Goal: Task Accomplishment & Management: Manage account settings

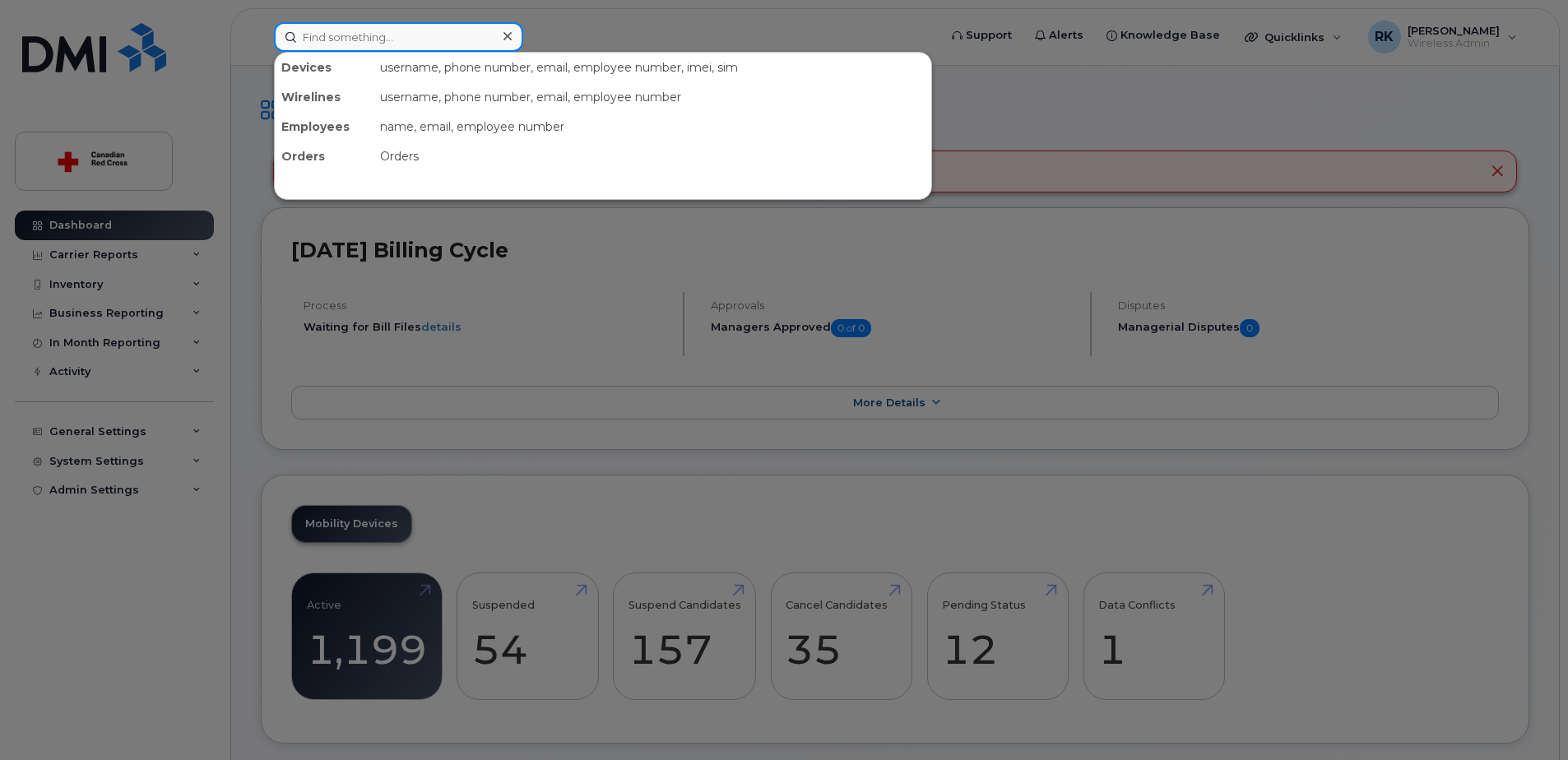
click at [354, 41] on input at bounding box center [398, 37] width 249 height 30
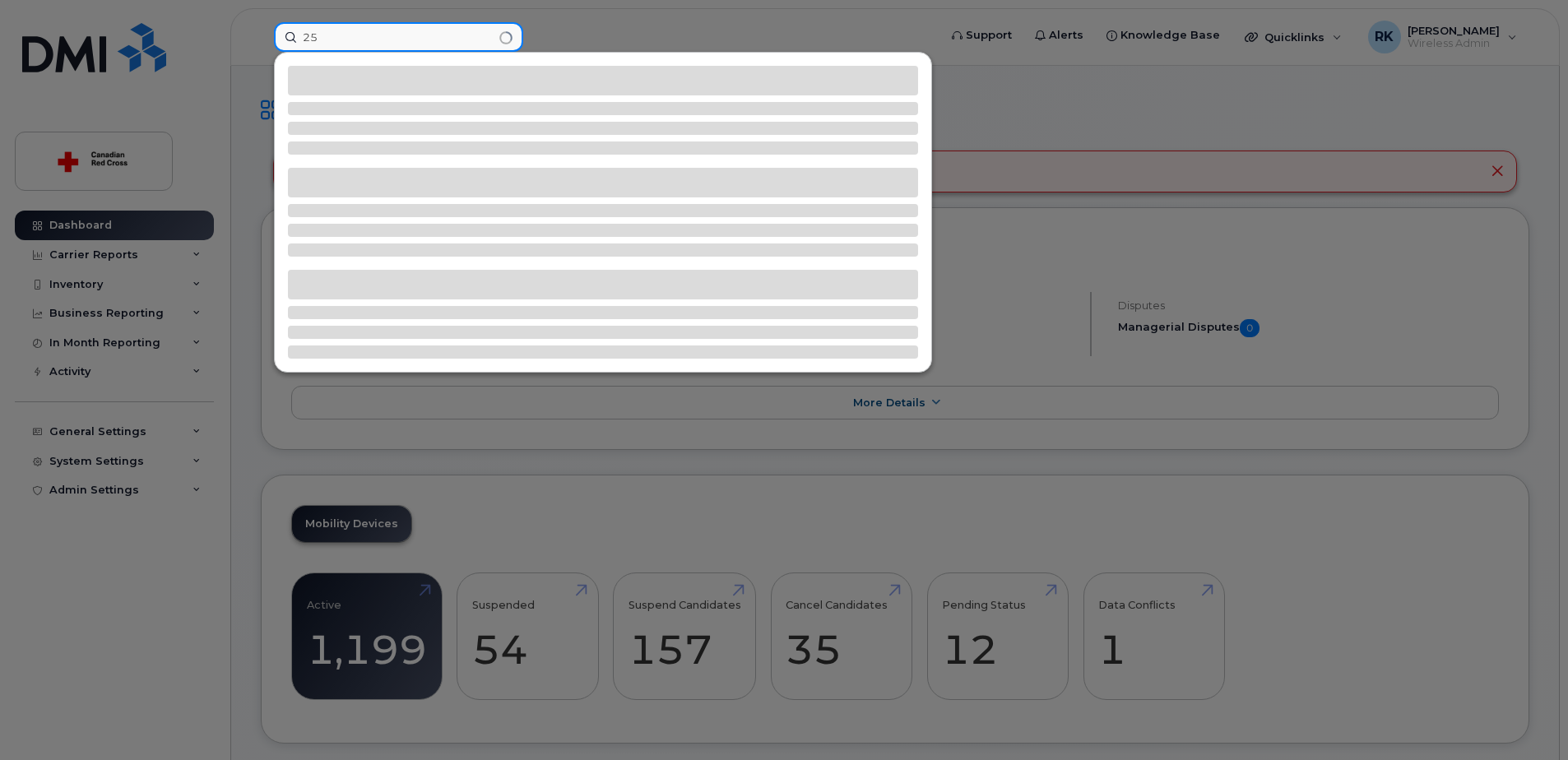
type input "2"
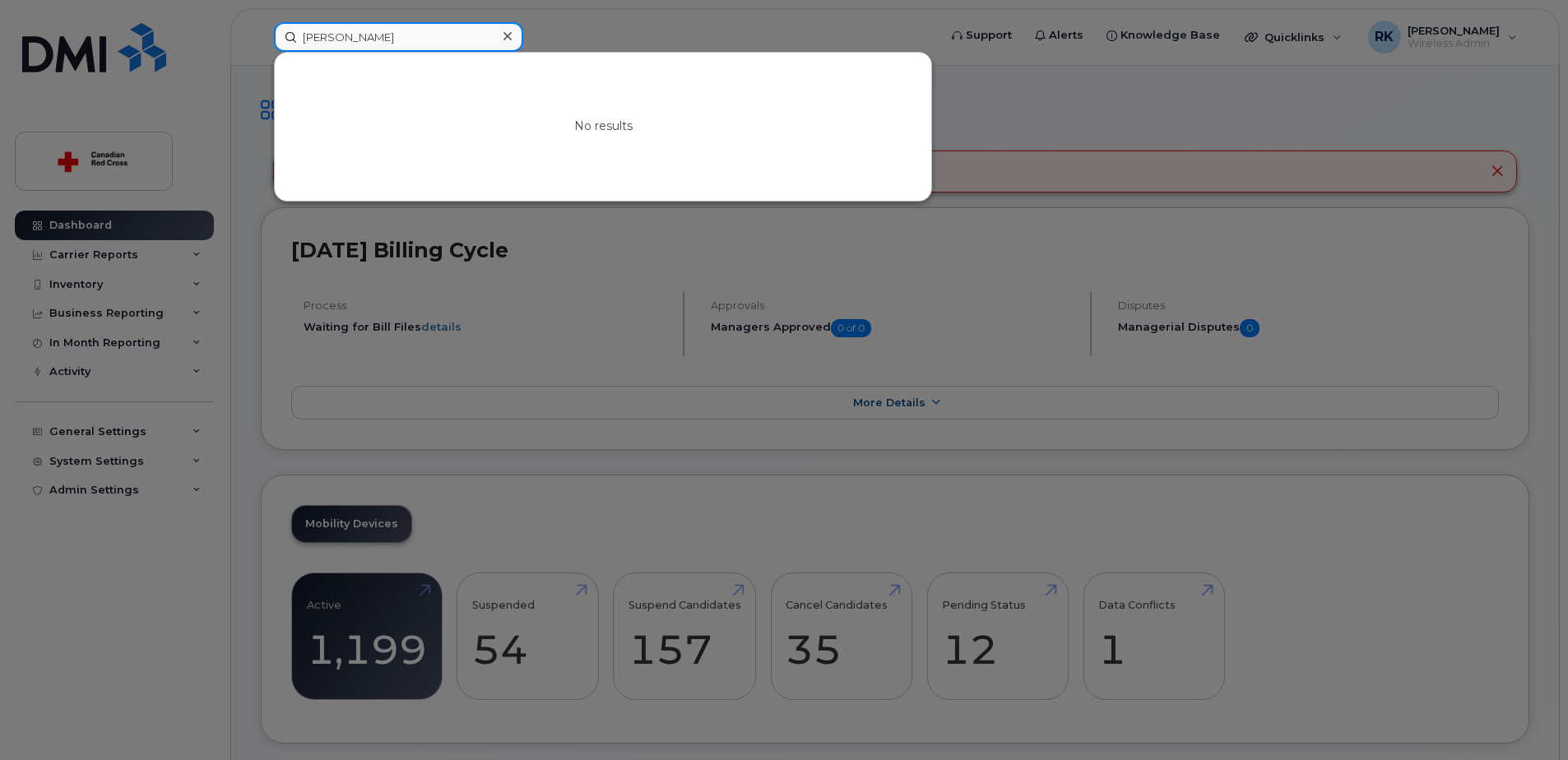
click at [368, 25] on input "amy ch" at bounding box center [398, 37] width 249 height 30
click at [364, 29] on input "amy ch" at bounding box center [398, 37] width 249 height 30
paste input "Amanda Anderson"
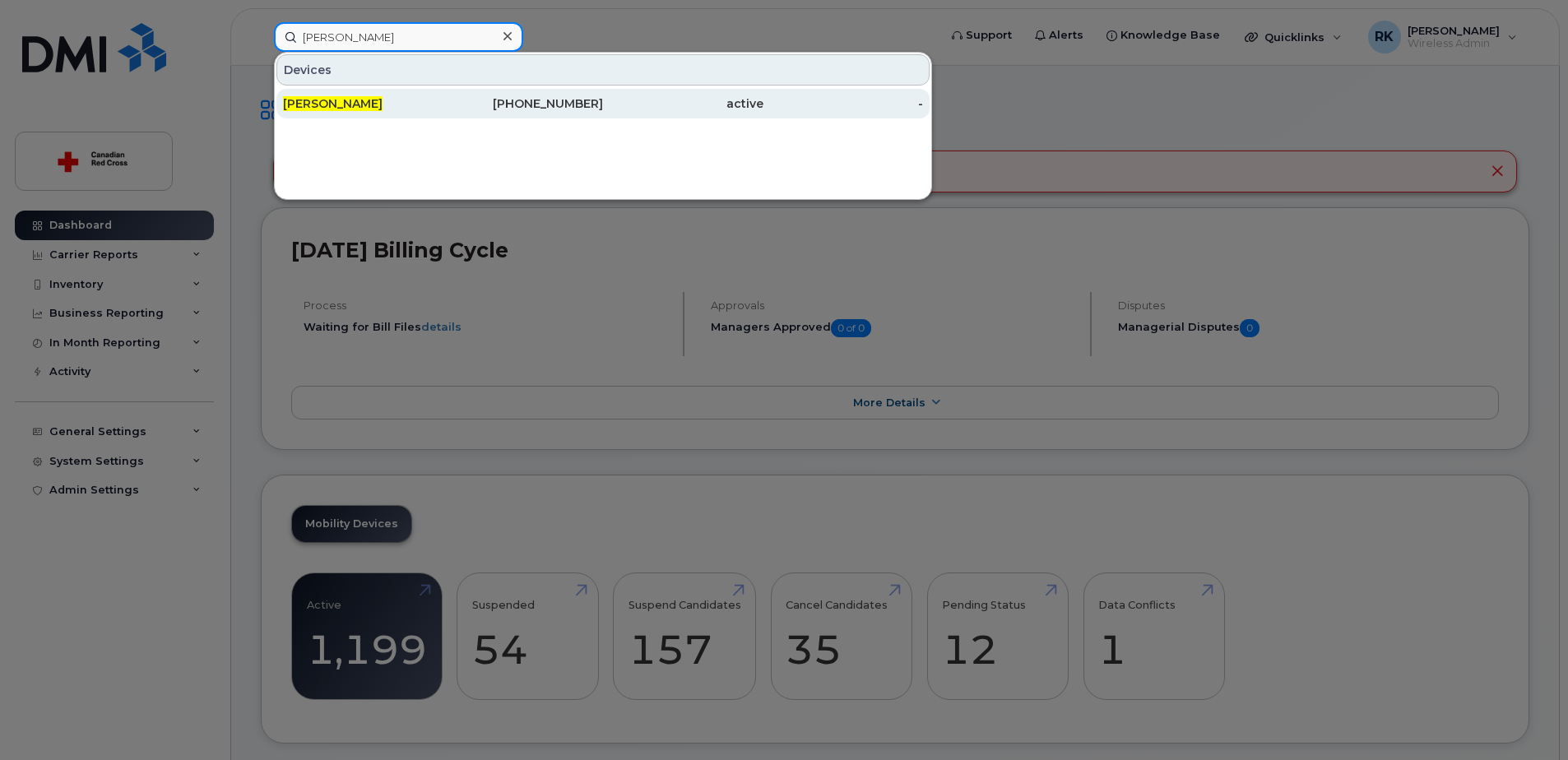
type input "Amanda Anderson"
click at [382, 97] on span "Amanda Anderson" at bounding box center [333, 104] width 100 height 15
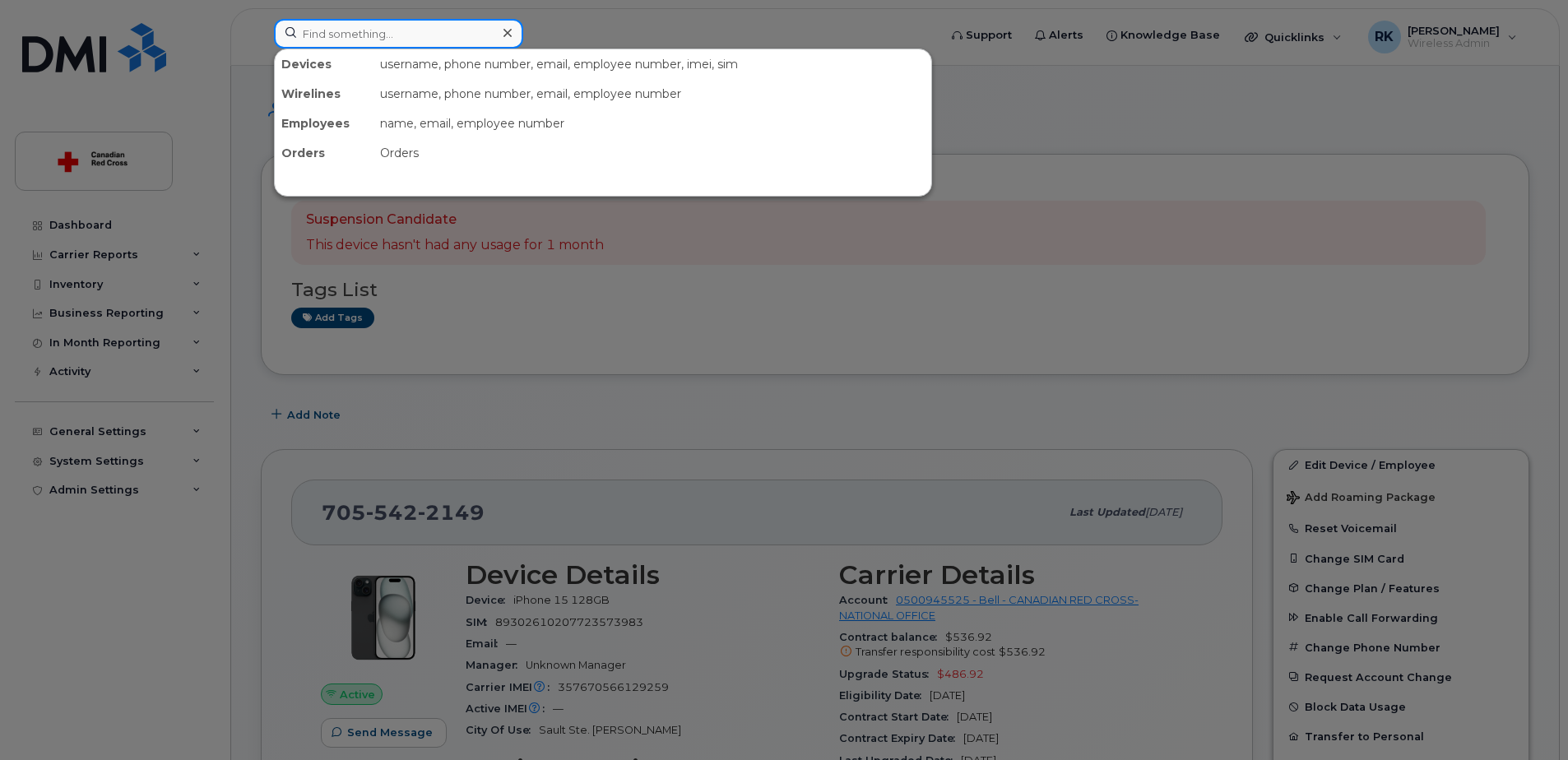
click at [390, 33] on input at bounding box center [398, 34] width 249 height 30
paste input "Rachel Djogou"
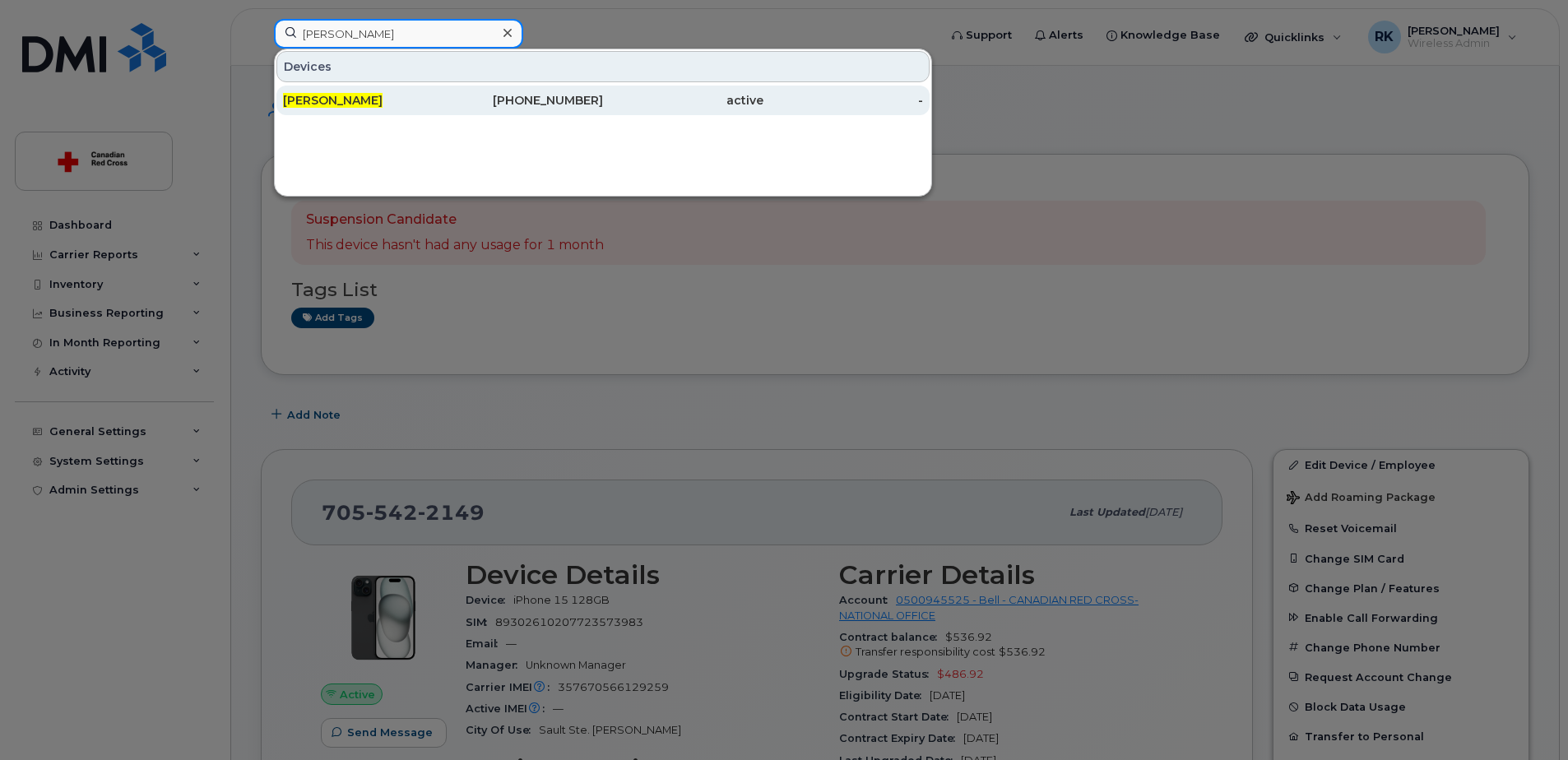
type input "Rachel Djogou"
click at [356, 98] on span "Rachel Djogou" at bounding box center [333, 101] width 100 height 15
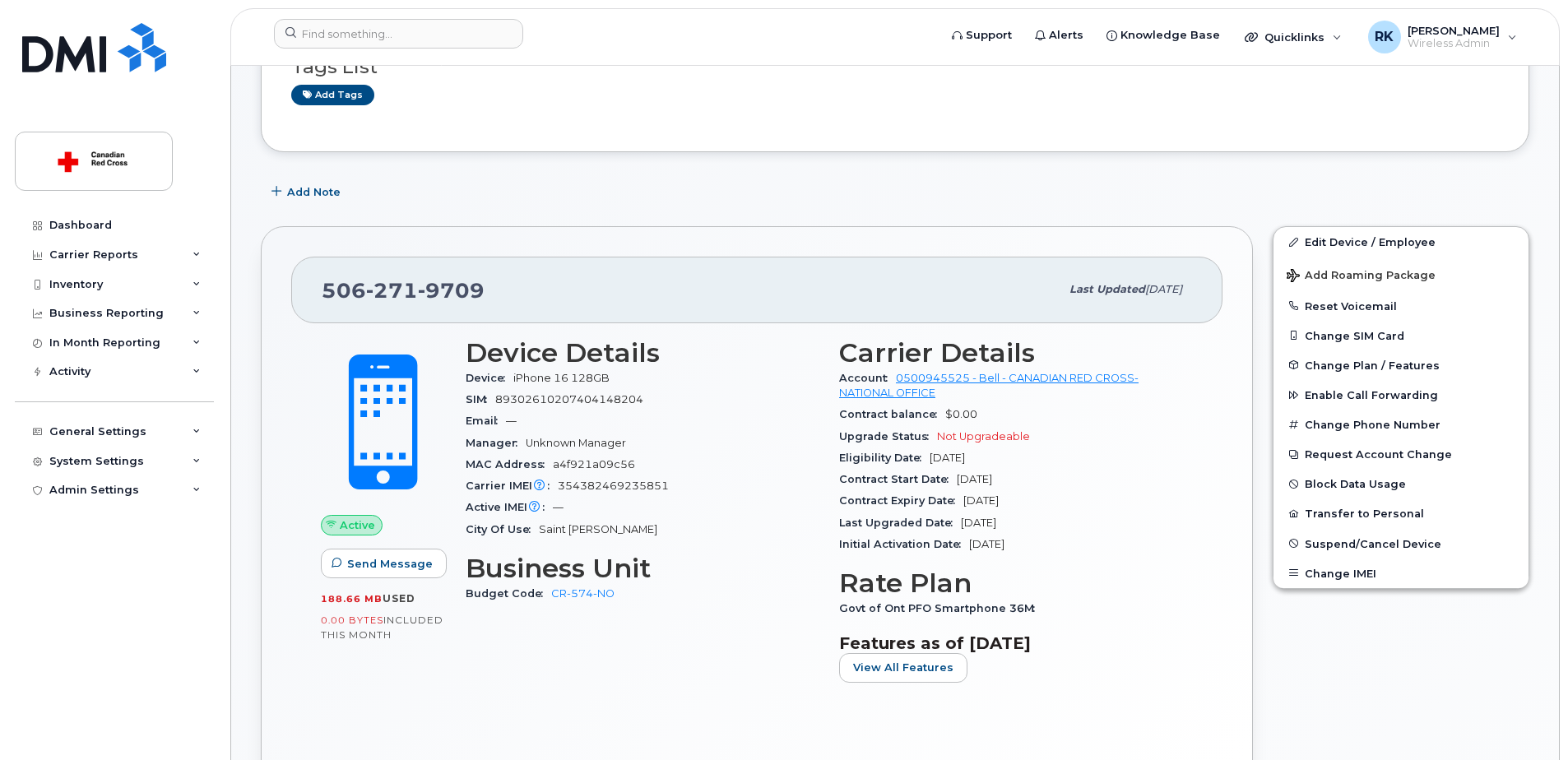
scroll to position [165, 0]
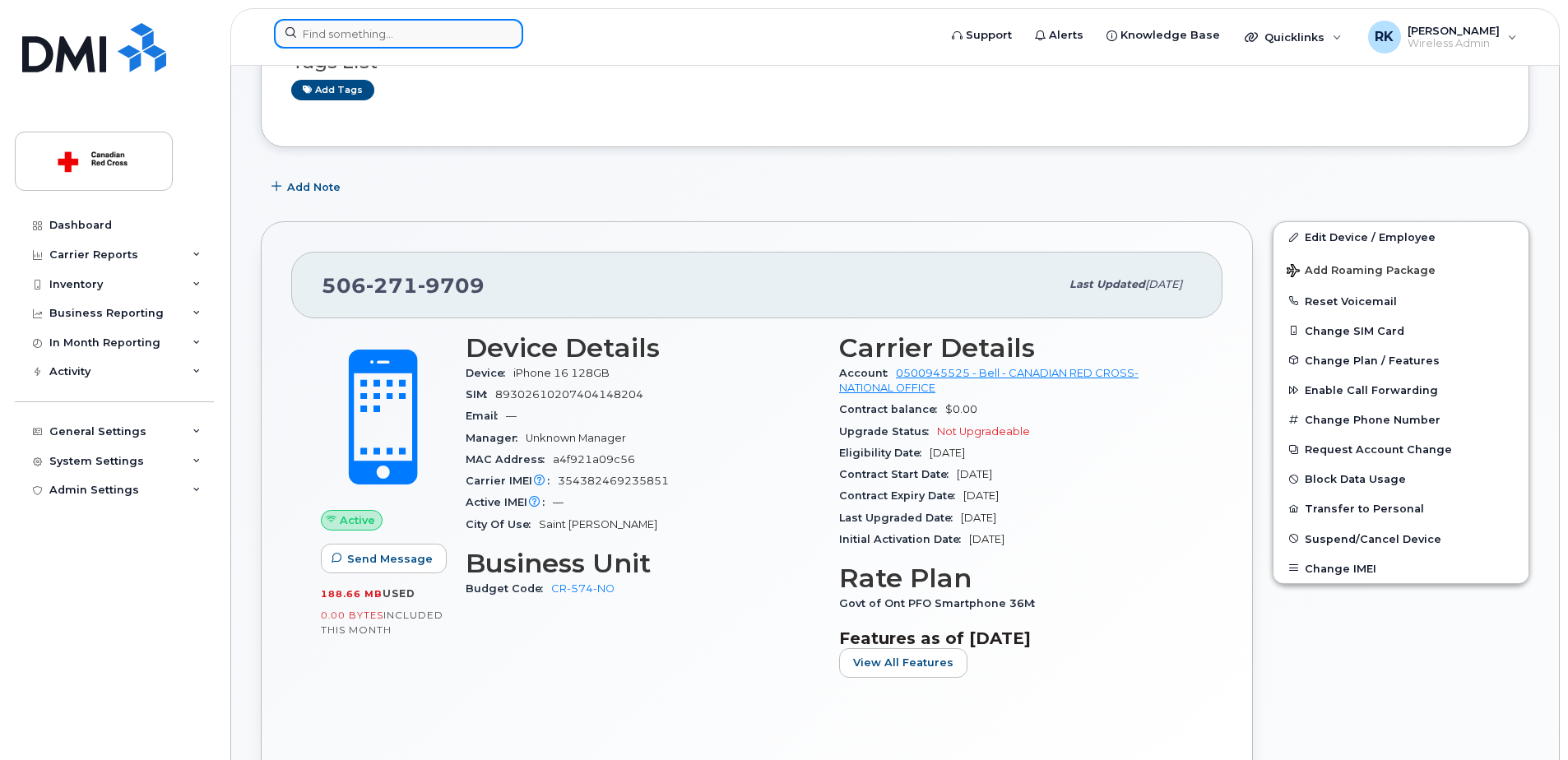
click at [355, 32] on input at bounding box center [398, 34] width 249 height 30
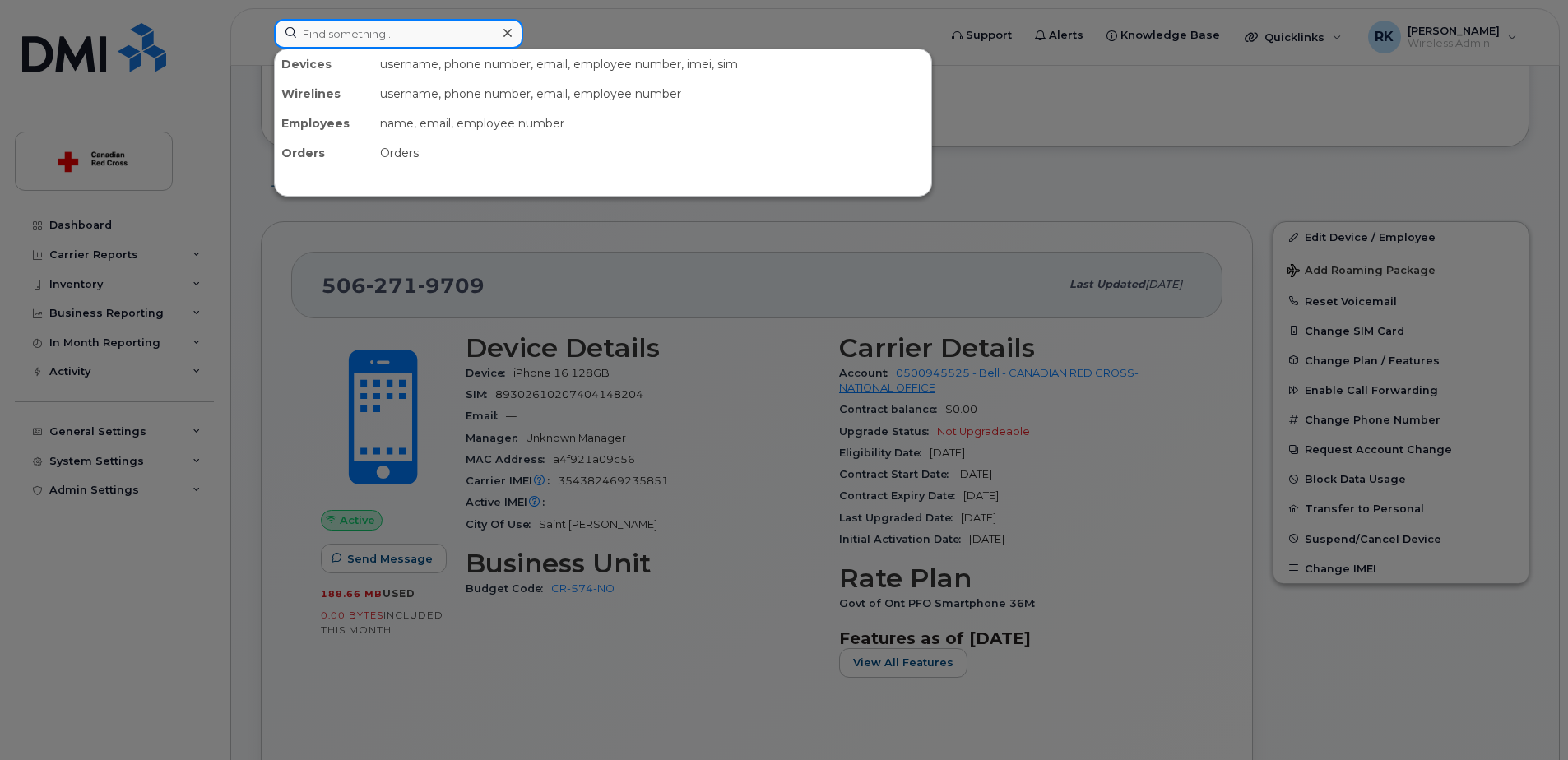
paste input "[PERSON_NAME]"
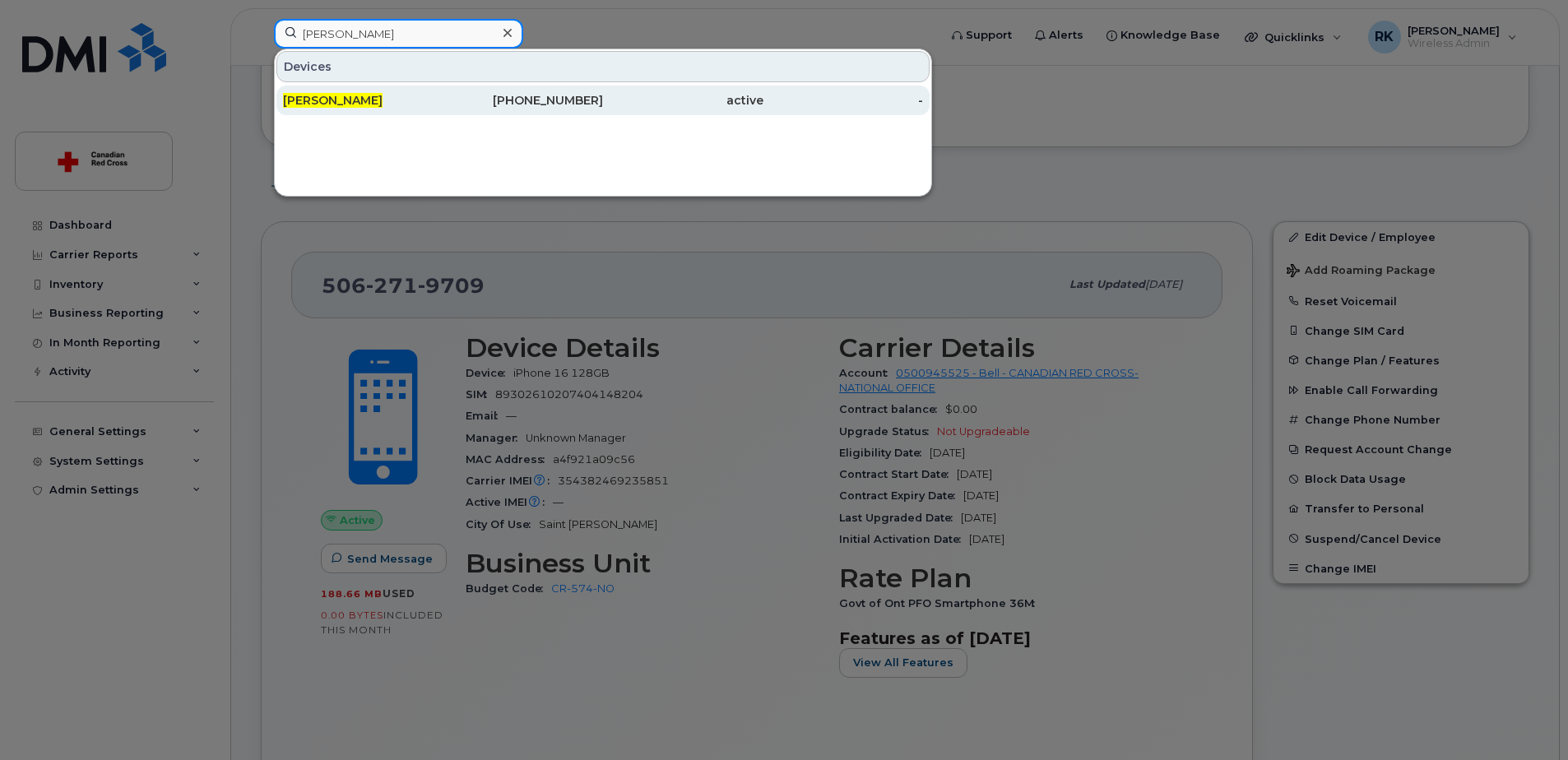
type input "[PERSON_NAME]"
click at [443, 89] on div "Ghufran Othman" at bounding box center [523, 101] width 161 height 30
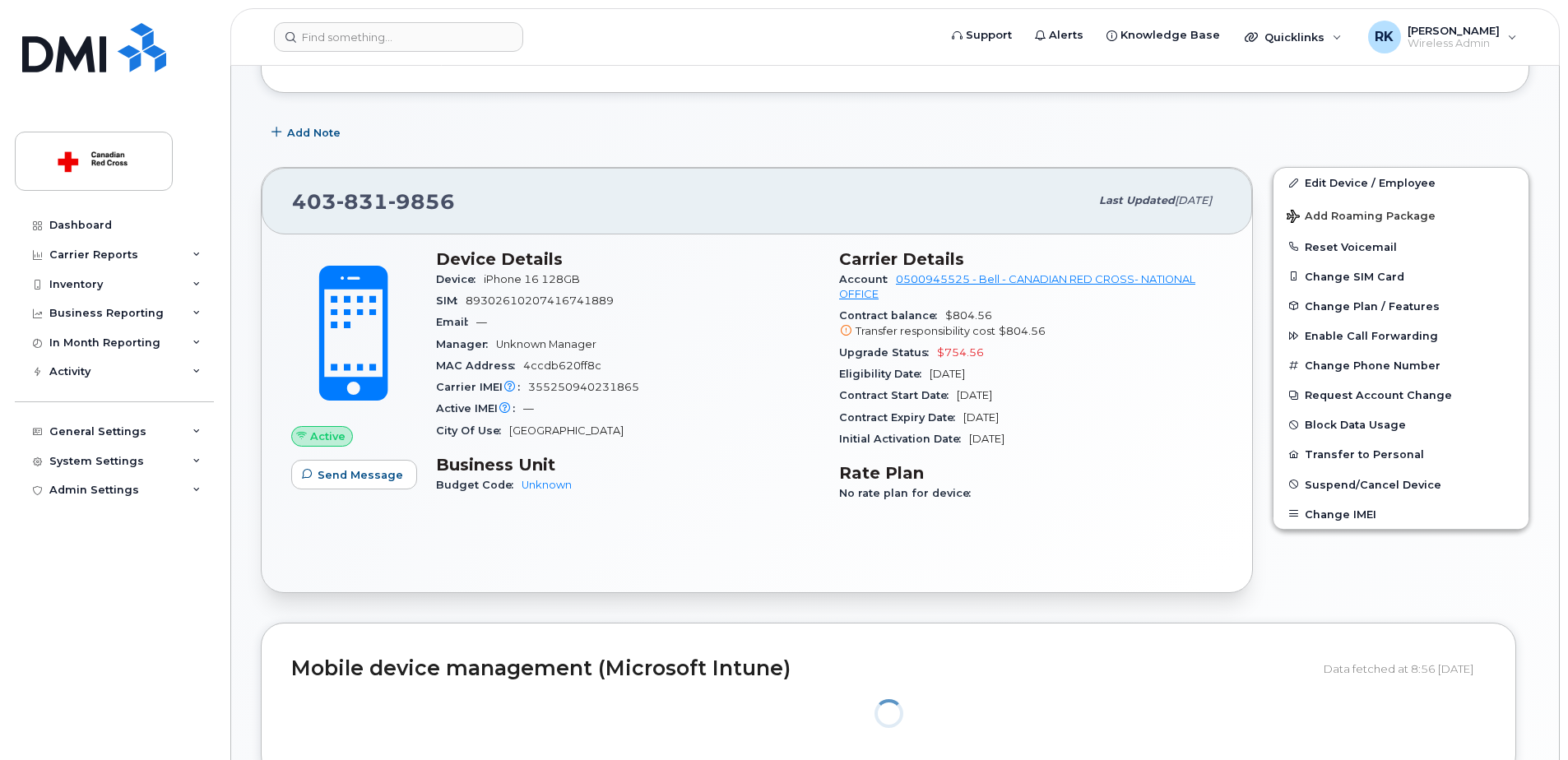
scroll to position [246, 0]
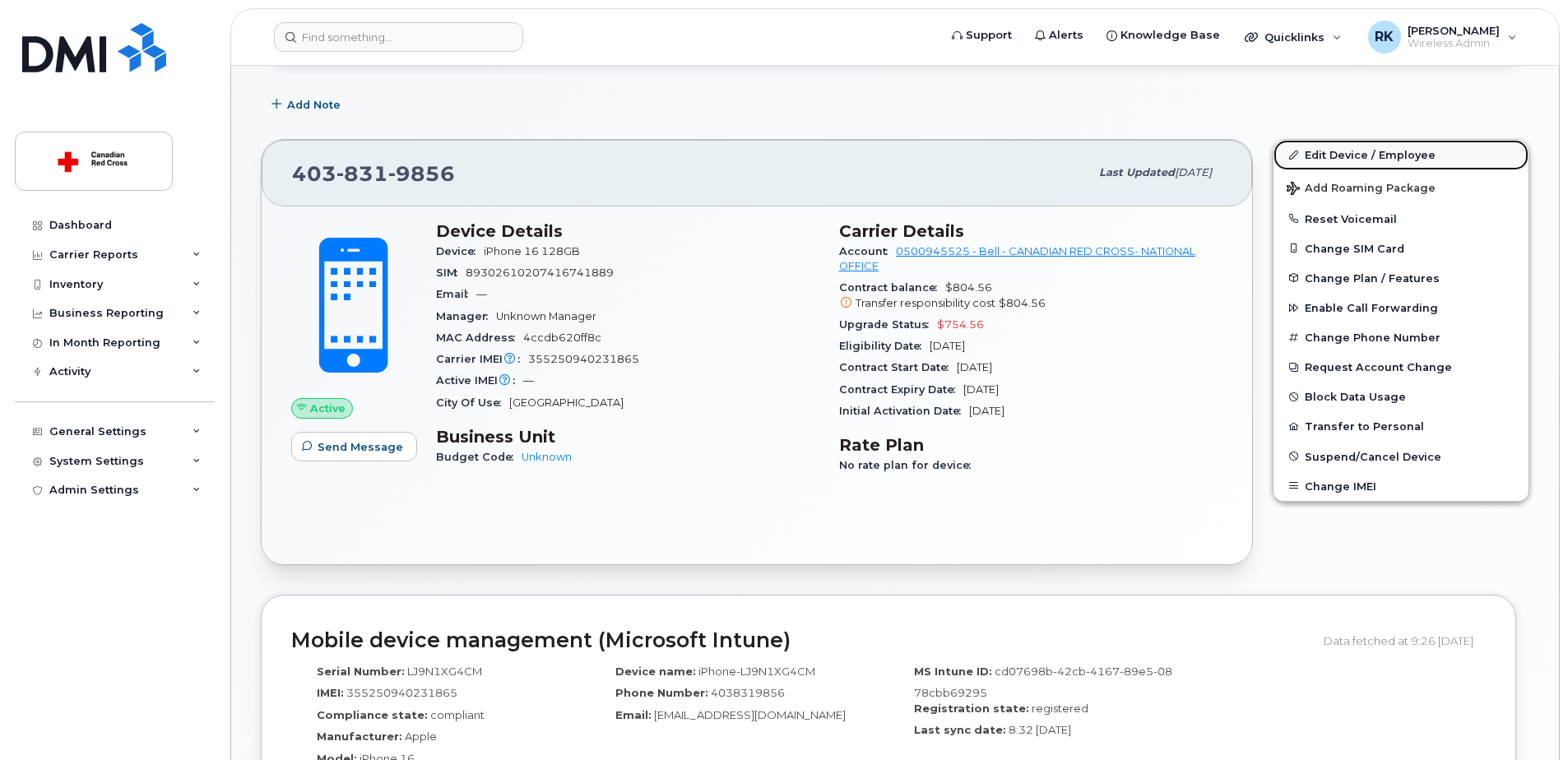
click at [1332, 145] on link "Edit Device / Employee" at bounding box center [1401, 155] width 255 height 30
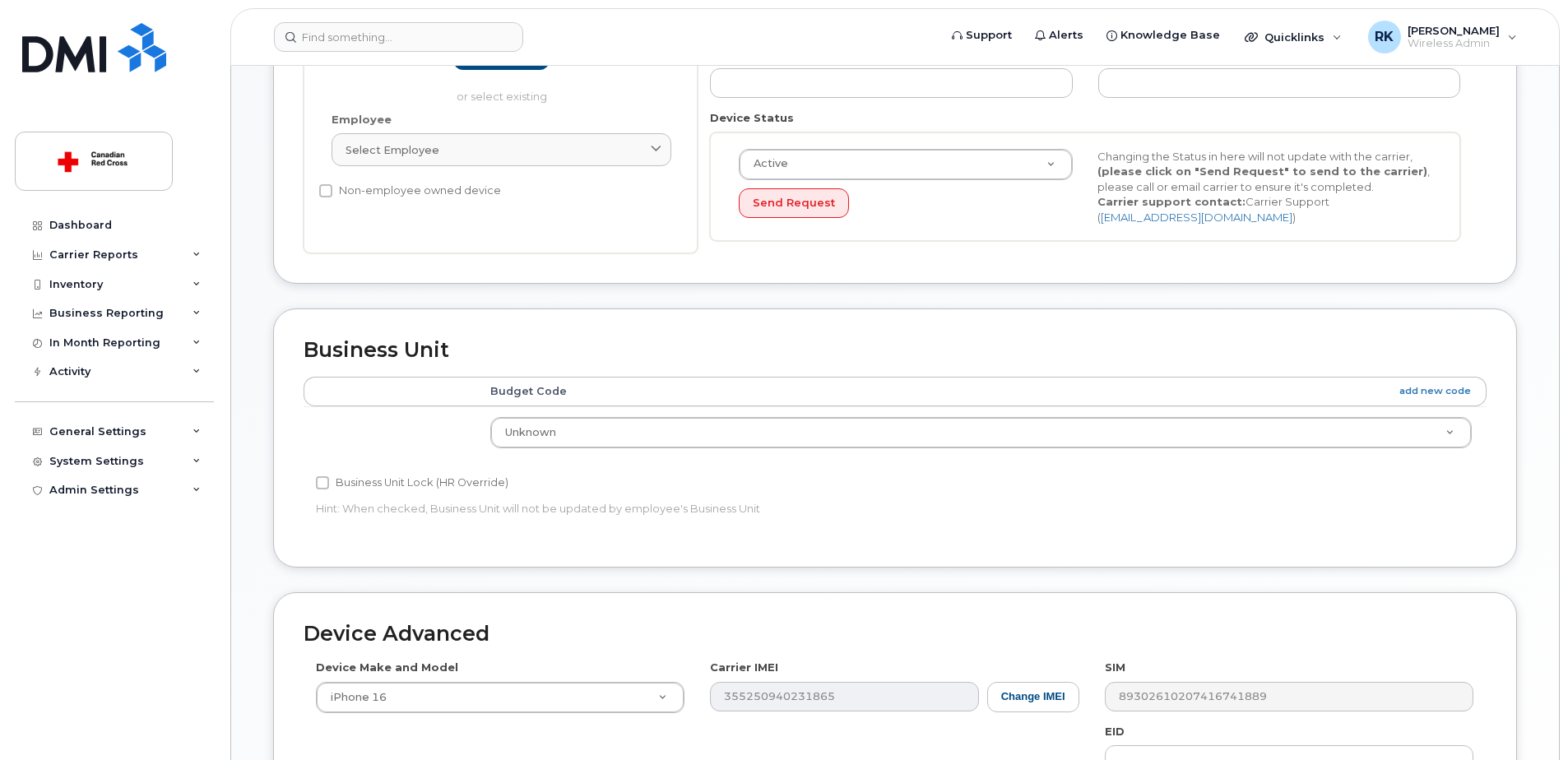
scroll to position [194, 0]
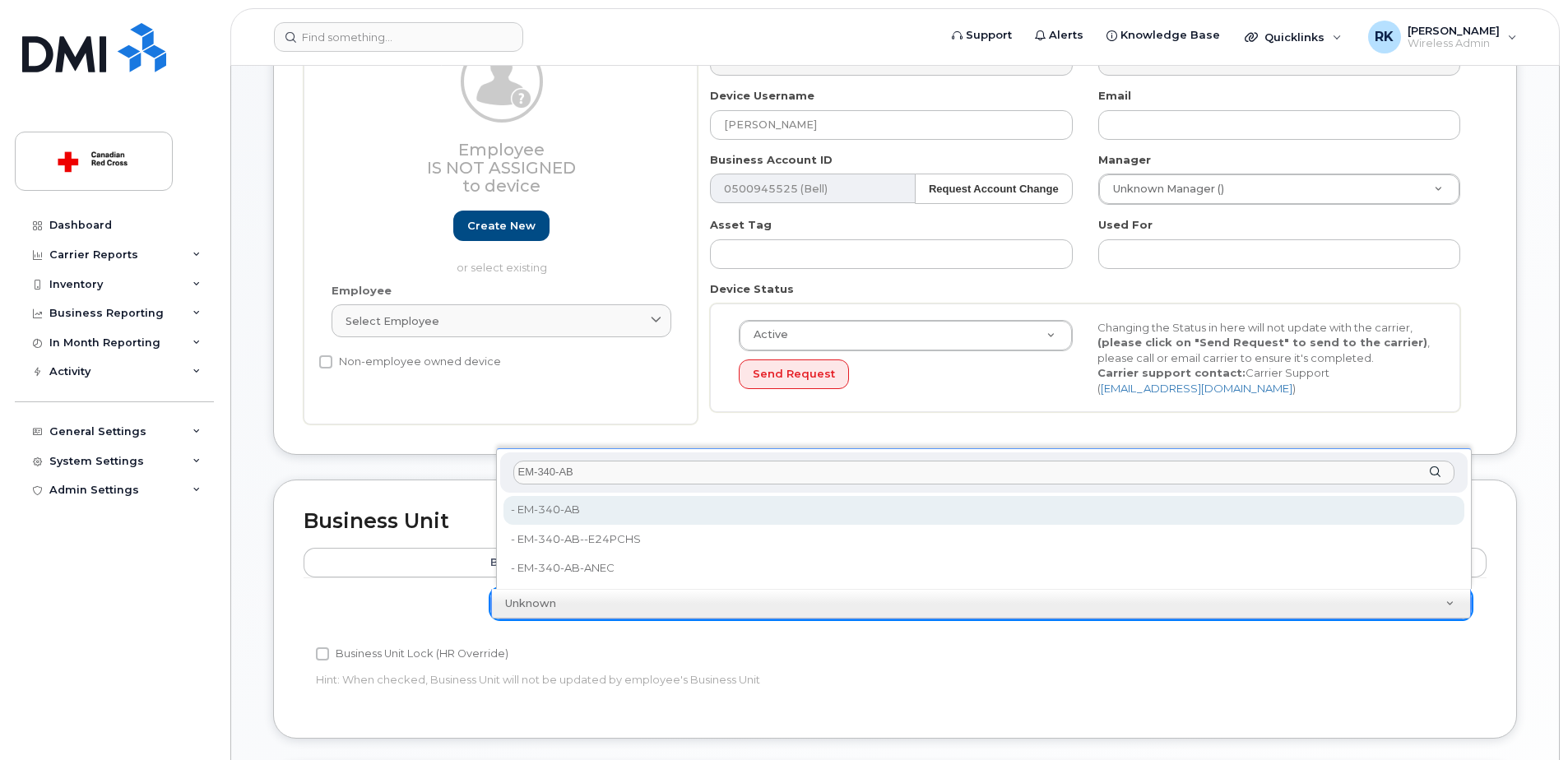
type input "EM-340-AB"
type input "35069802"
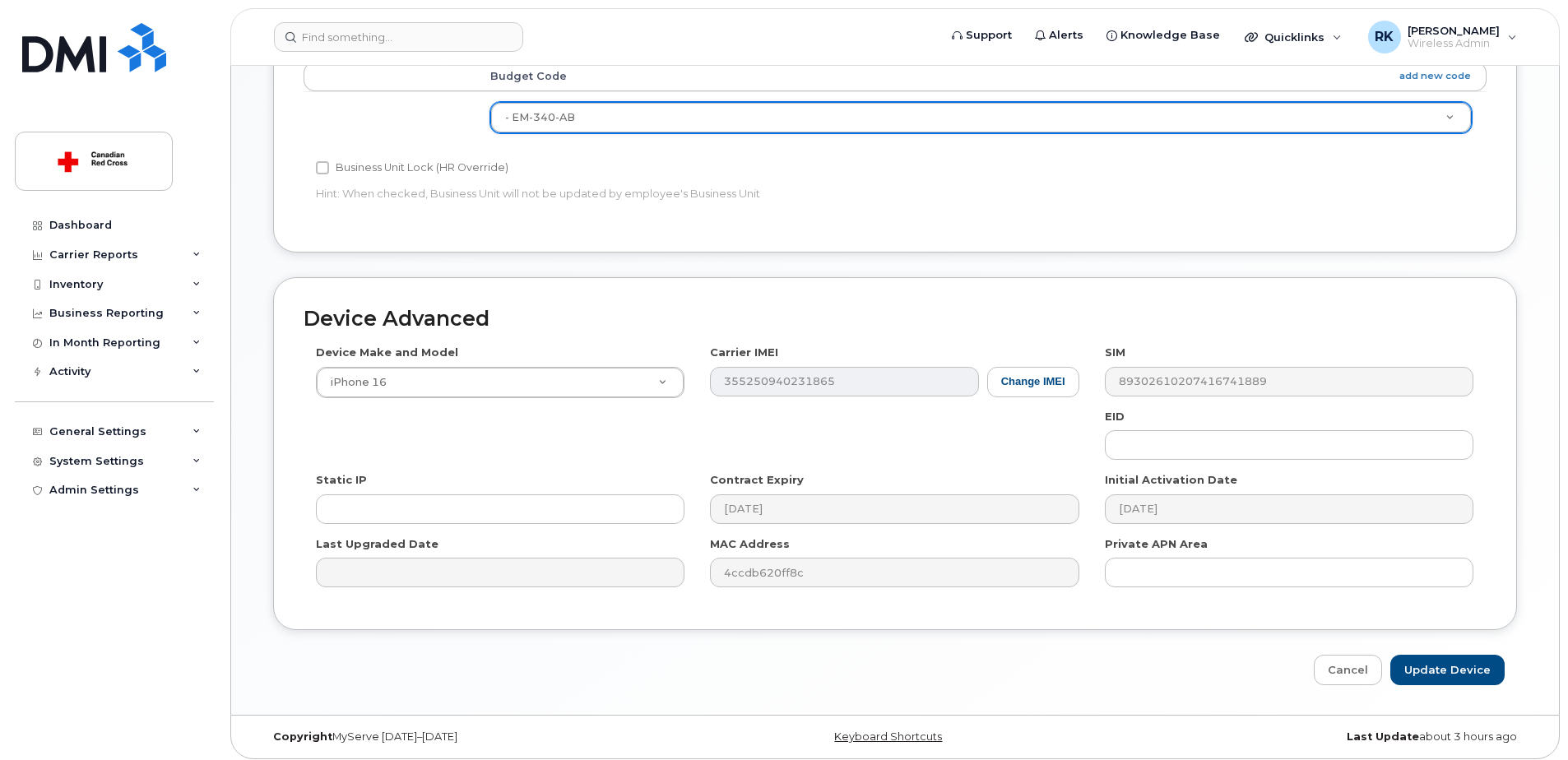
scroll to position [688, 0]
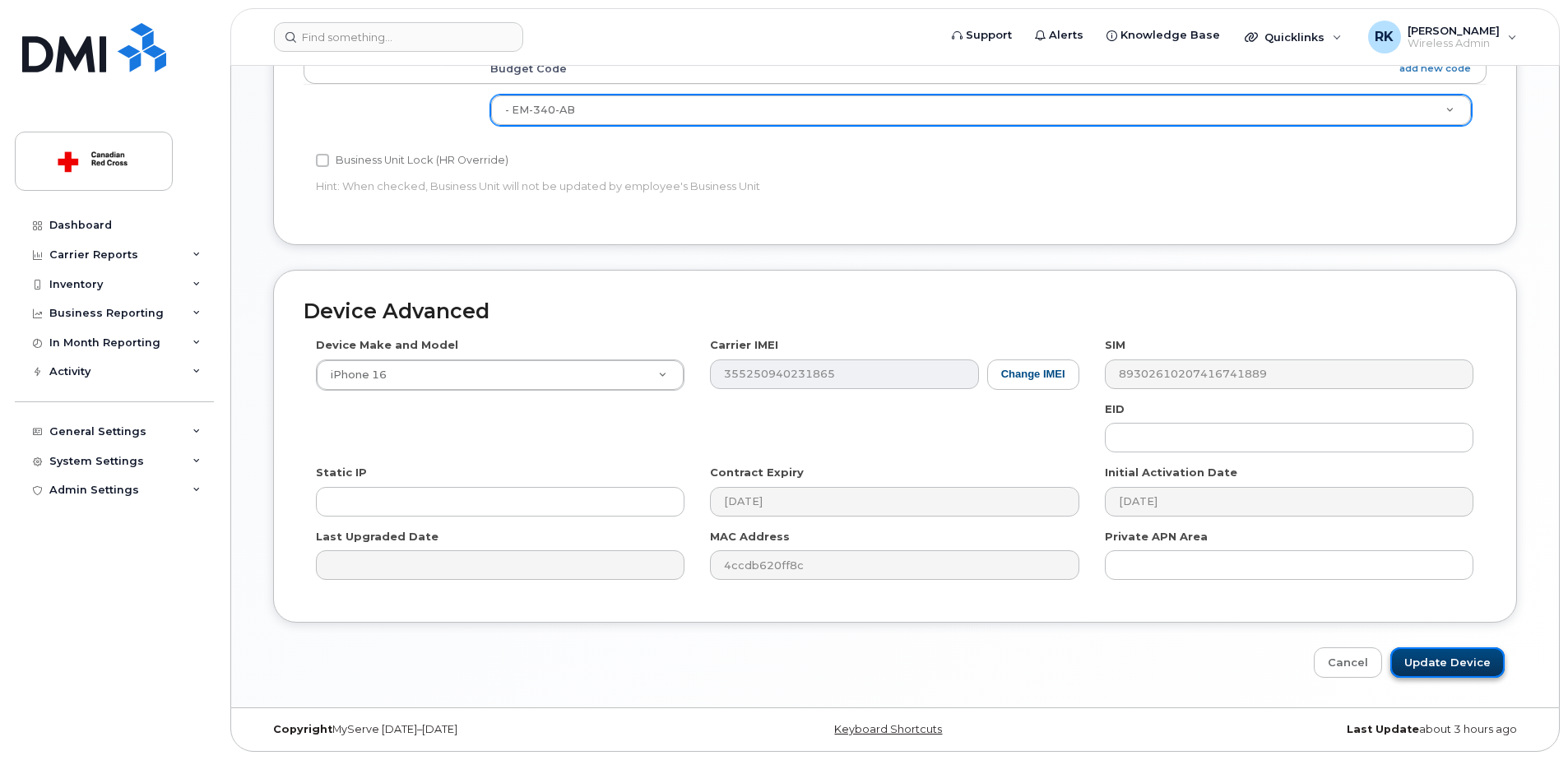
click at [1446, 653] on input "Update Device" at bounding box center [1446, 662] width 114 height 31
type input "Saving..."
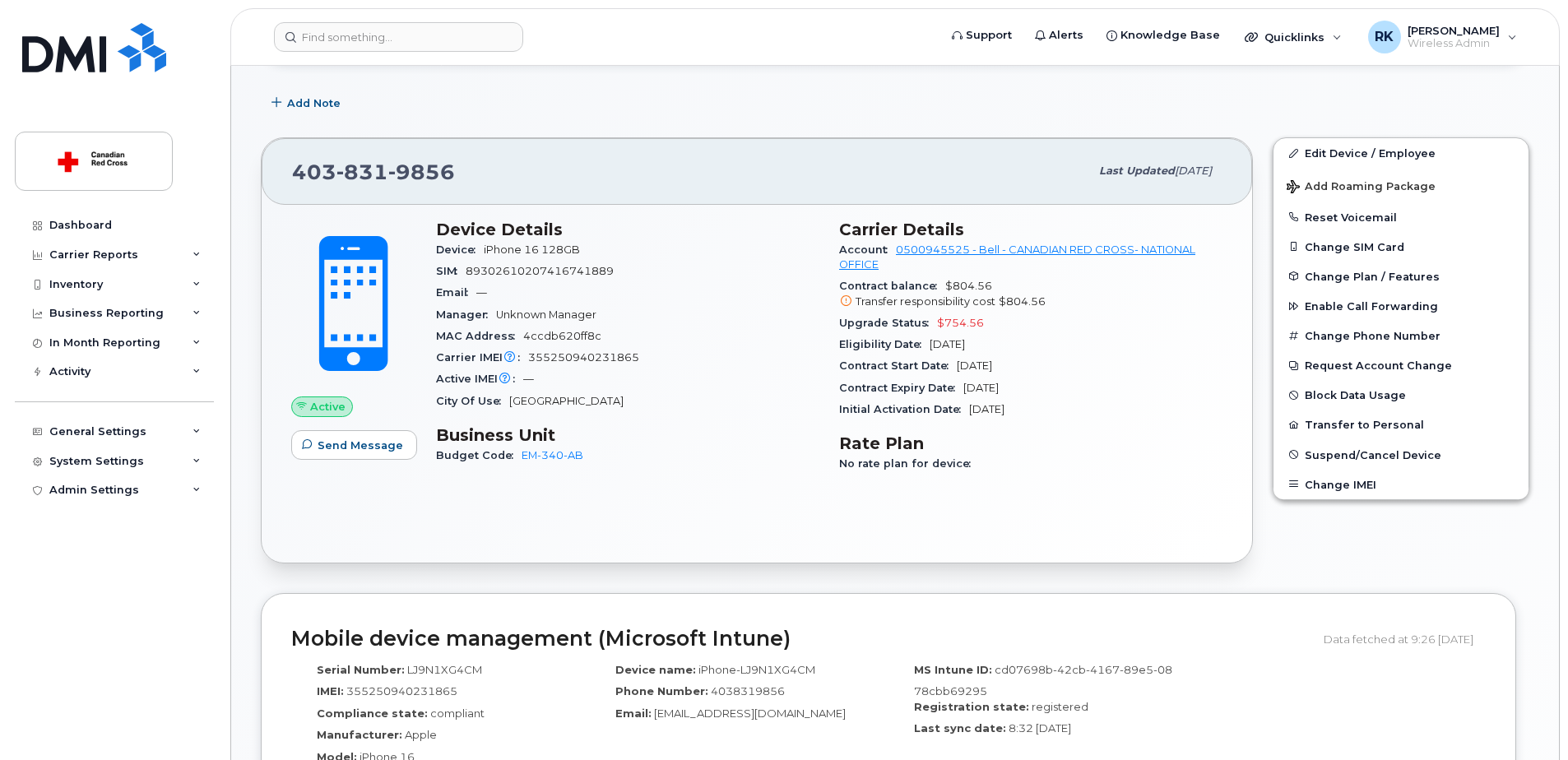
scroll to position [246, 0]
click at [414, 26] on input at bounding box center [398, 37] width 249 height 30
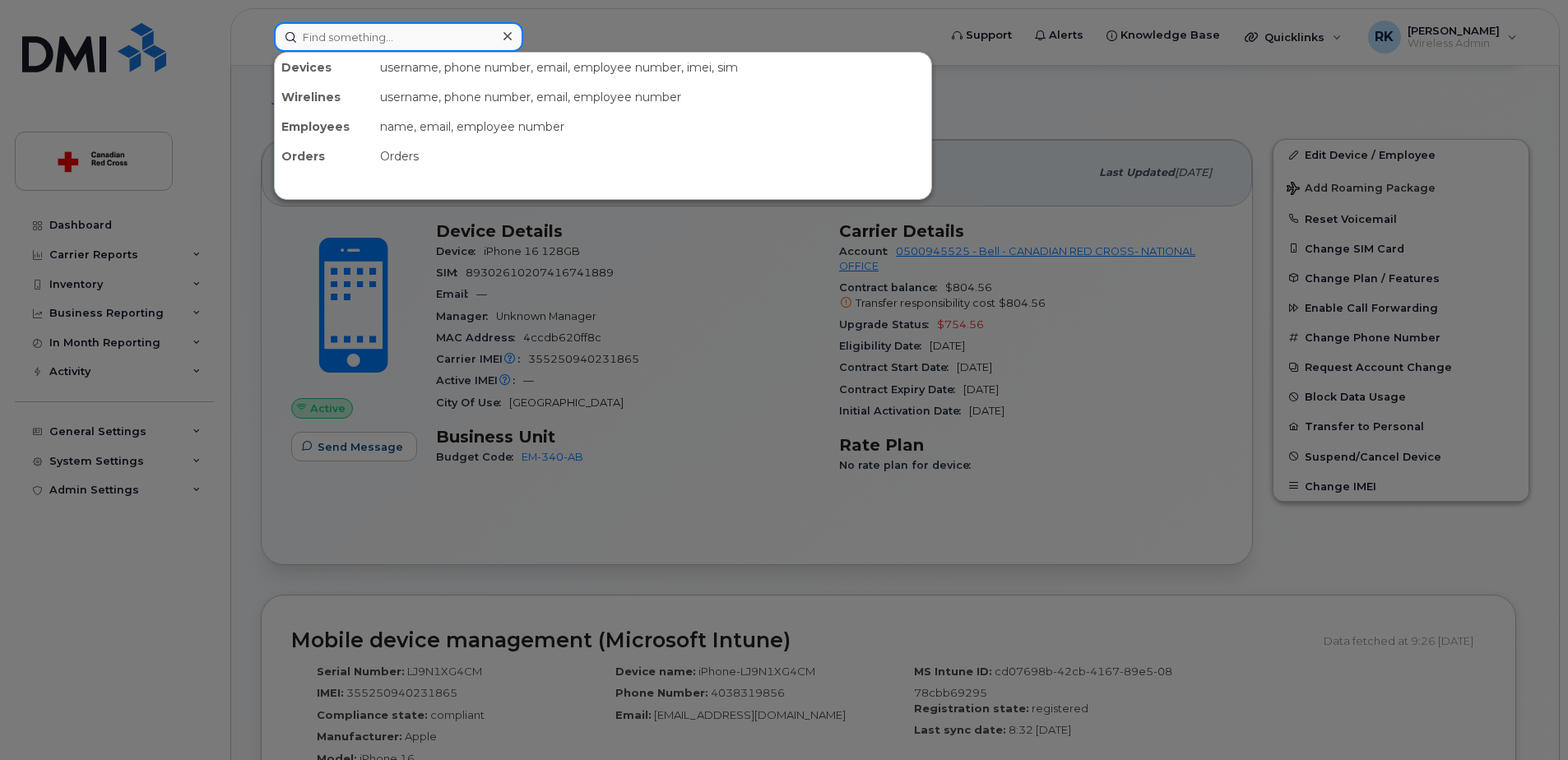
paste input "Maria Medina"
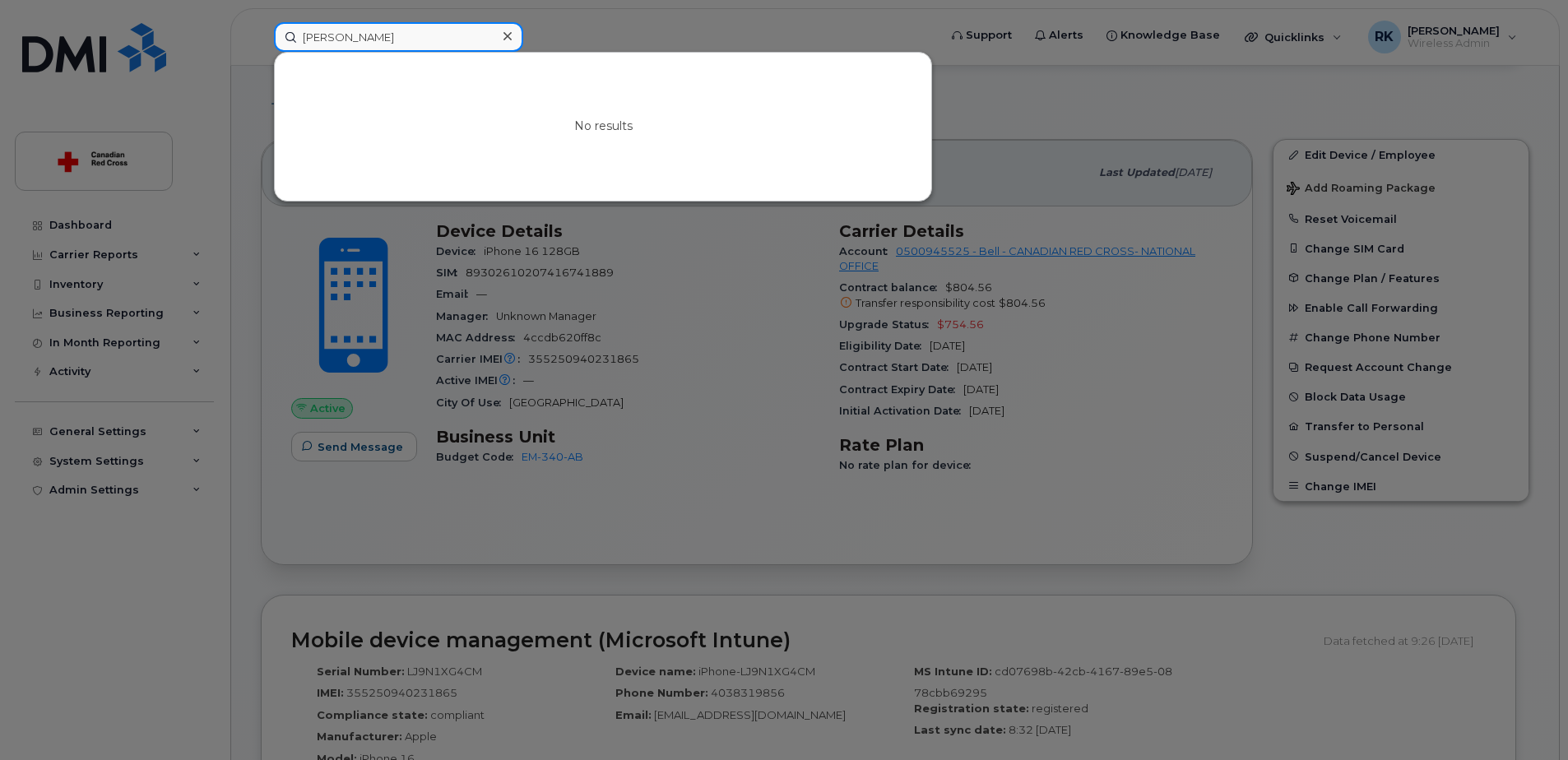
click at [390, 44] on input "Maria Medina" at bounding box center [398, 37] width 249 height 30
type input "M"
click at [439, 32] on input at bounding box center [398, 37] width 249 height 30
paste input "[PHONE_NUMBER]"
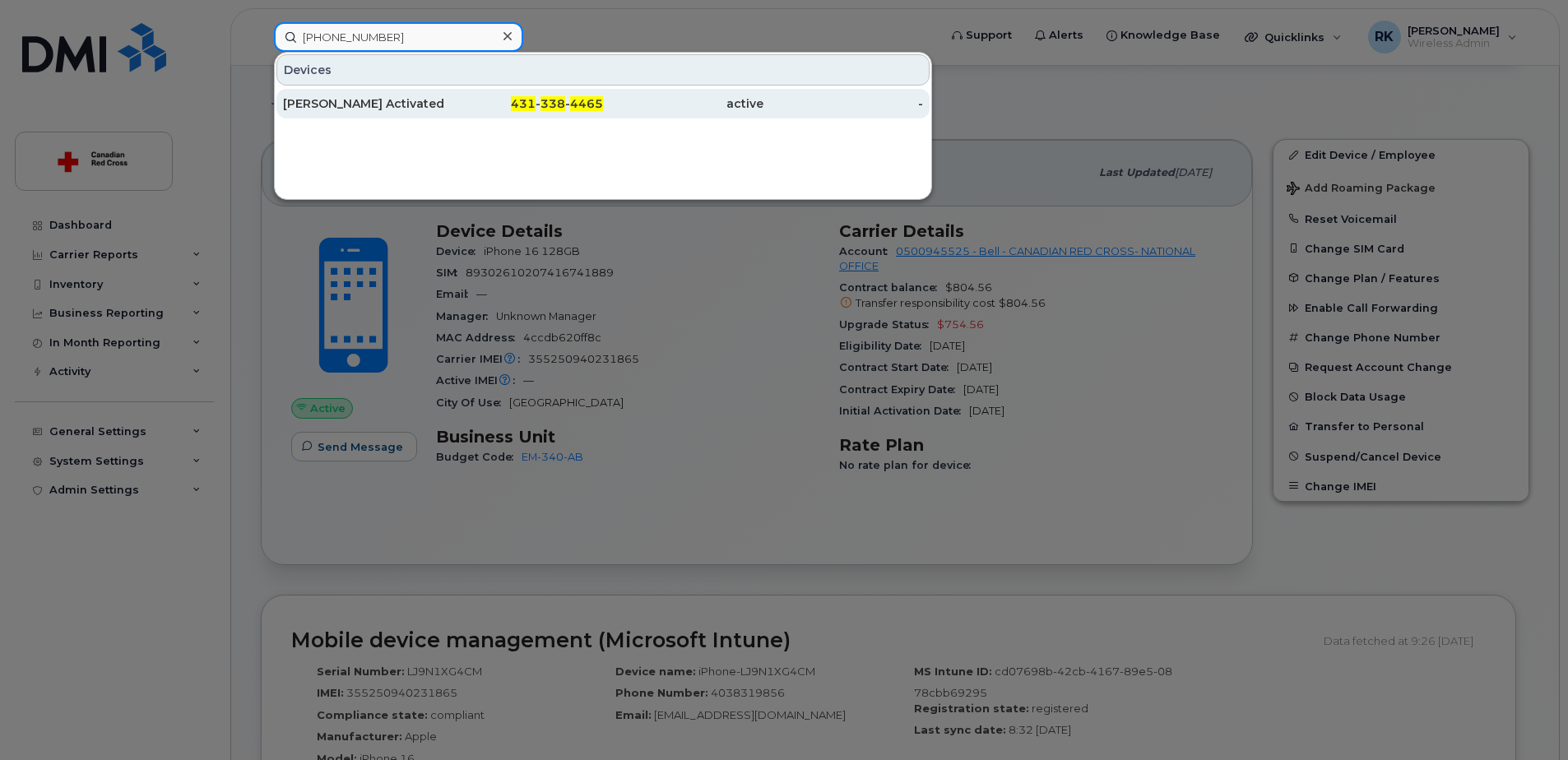
type input "[PHONE_NUMBER]"
click at [361, 101] on div "[PERSON_NAME] Activated. IS-19230." at bounding box center [363, 104] width 161 height 17
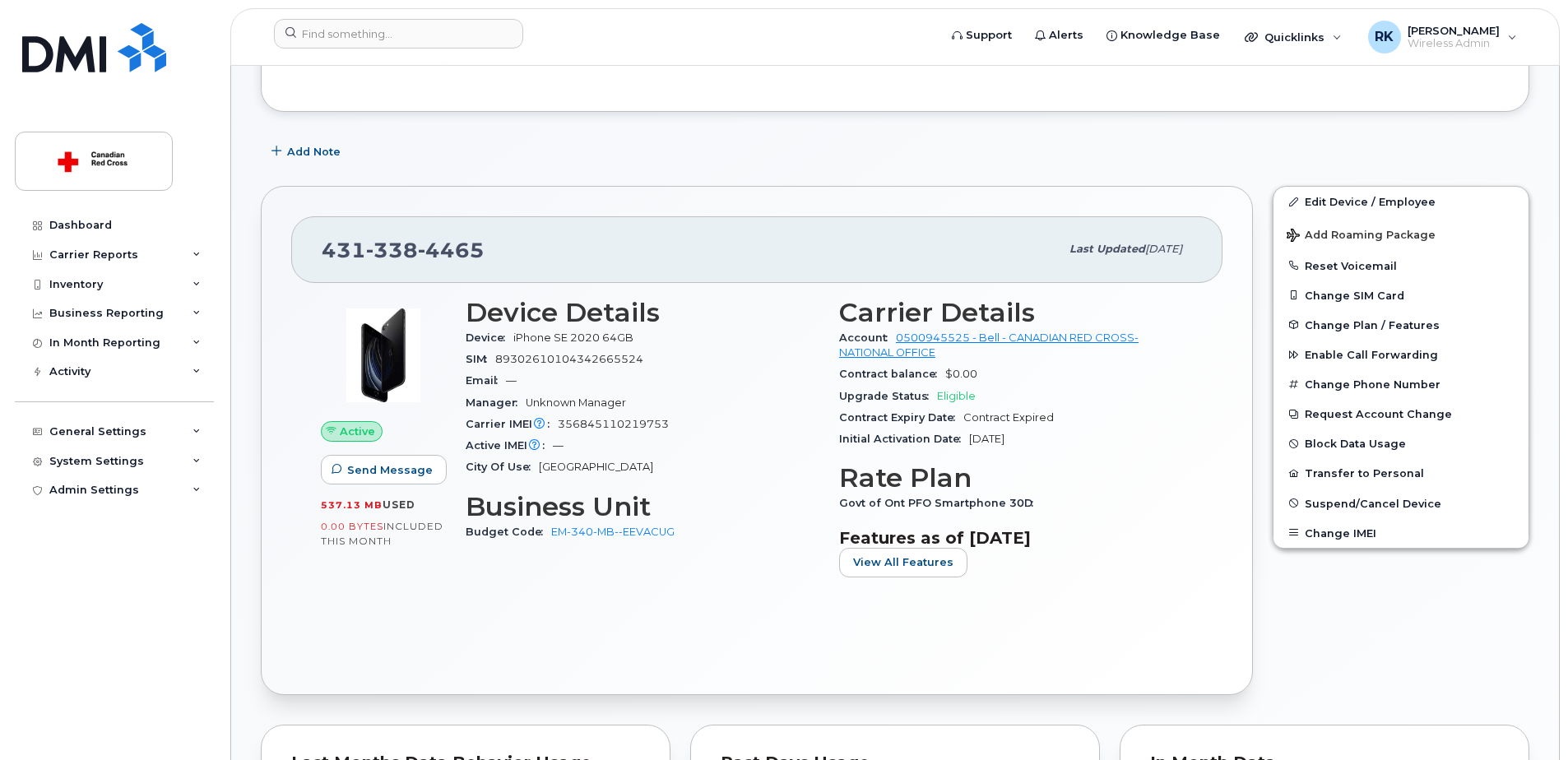
scroll to position [165, 0]
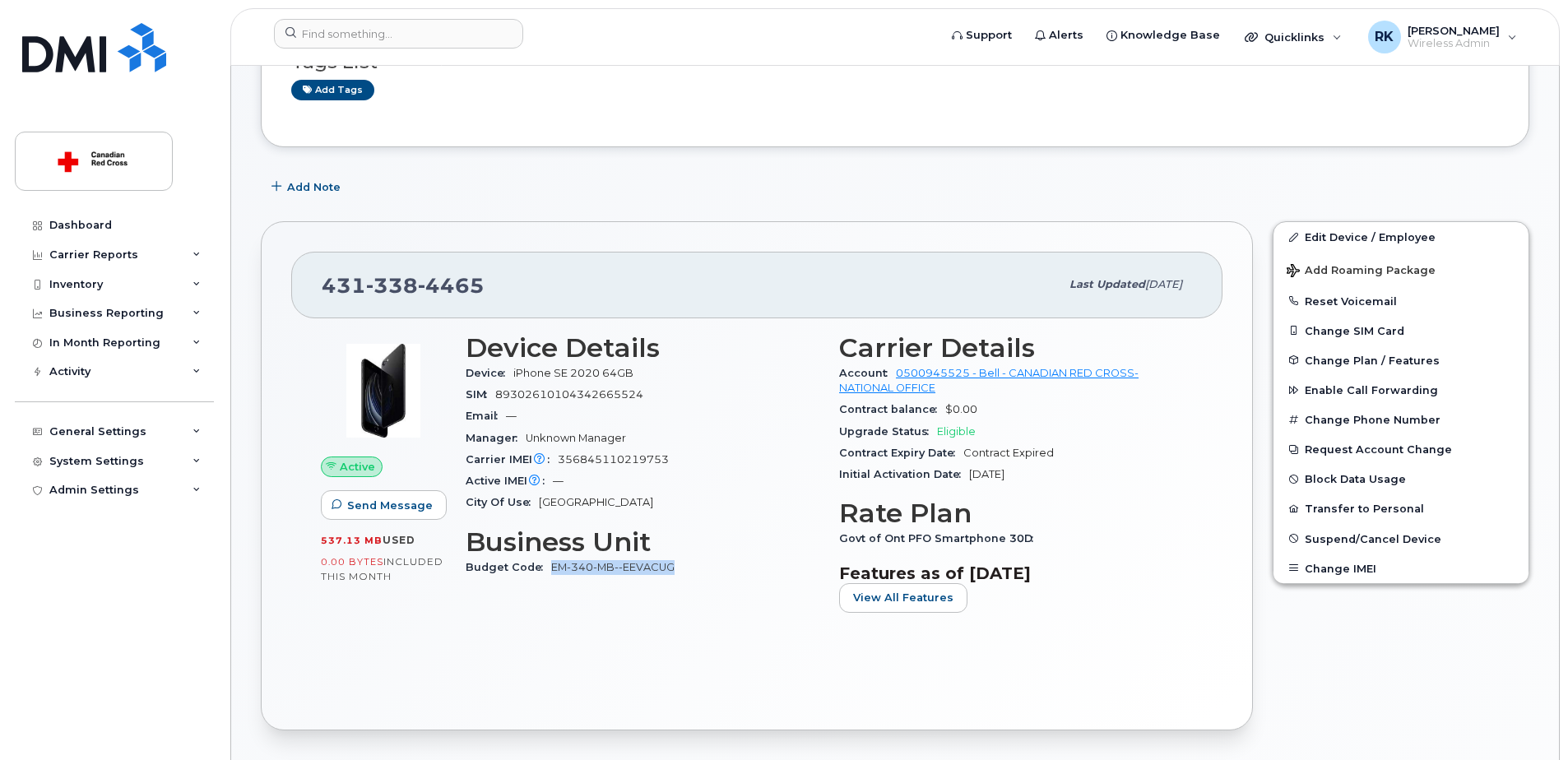
drag, startPoint x: 679, startPoint y: 571, endPoint x: 552, endPoint y: 571, distance: 127.0
click at [552, 571] on div "Budget Code EM-340-MB--EEVACUG" at bounding box center [642, 568] width 354 height 22
copy link "EM-340-MB--EEVACUG"
drag, startPoint x: 481, startPoint y: 288, endPoint x: 319, endPoint y: 291, distance: 162.0
click at [319, 291] on div "[PHONE_NUMBER] Last updated [DATE]" at bounding box center [757, 284] width 931 height 66
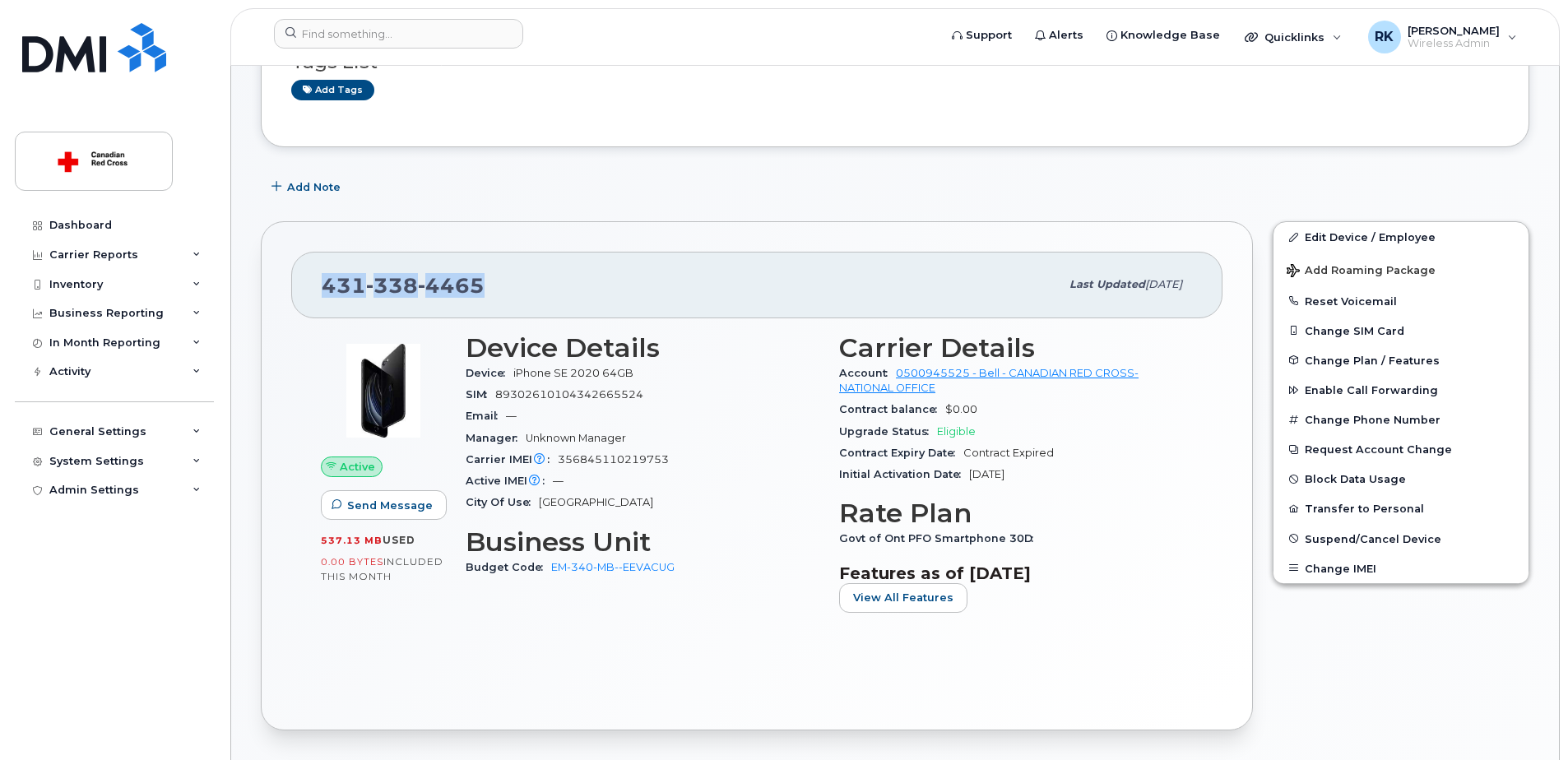
copy span "[PHONE_NUMBER]"
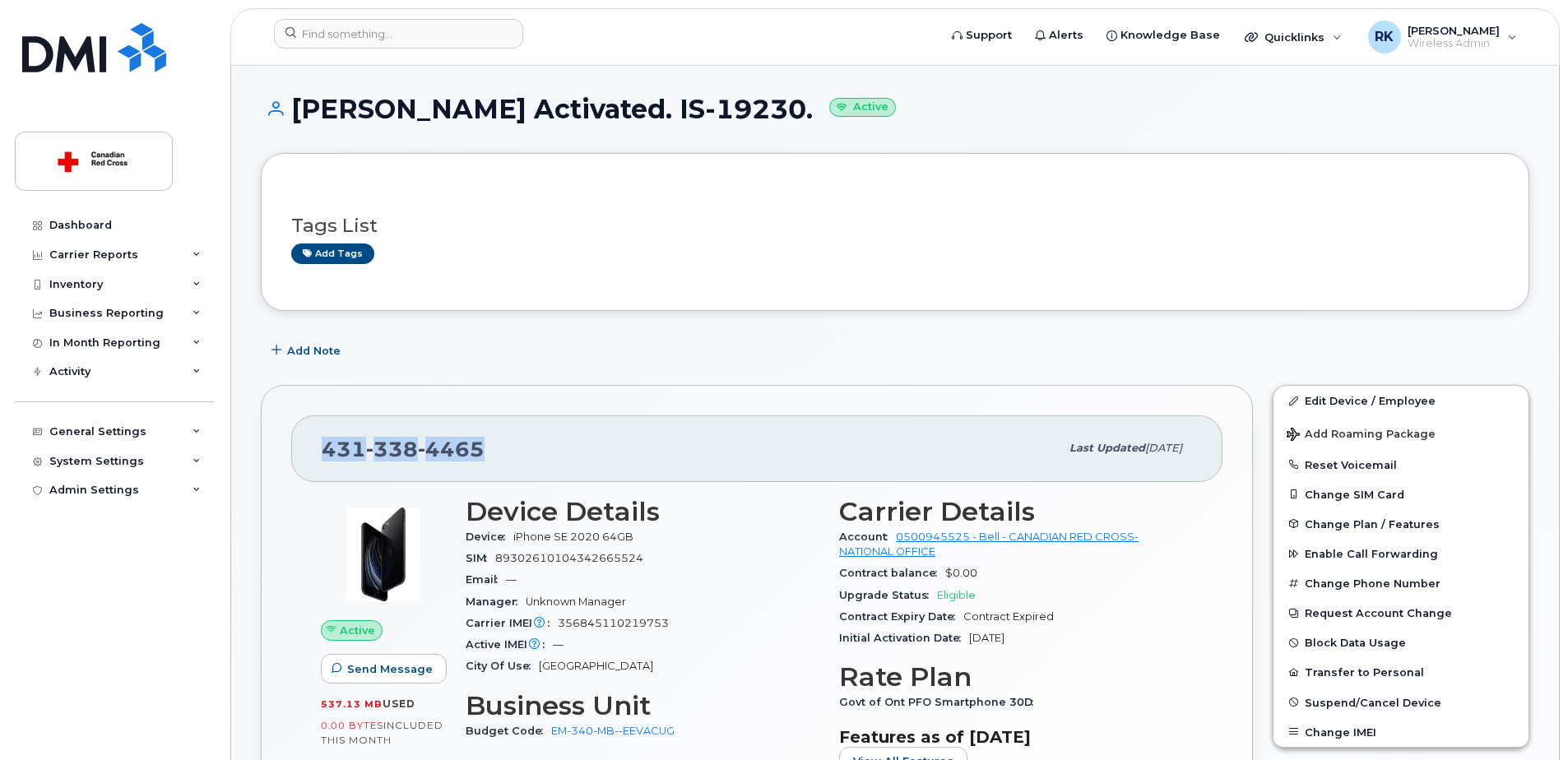
scroll to position [0, 0]
drag, startPoint x: 296, startPoint y: 112, endPoint x: 430, endPoint y: 108, distance: 134.1
click at [430, 108] on h1 "[PERSON_NAME] Activated. IS-19230. Active" at bounding box center [894, 110] width 1268 height 29
copy h1 "[PERSON_NAME]"
